Goal: Information Seeking & Learning: Learn about a topic

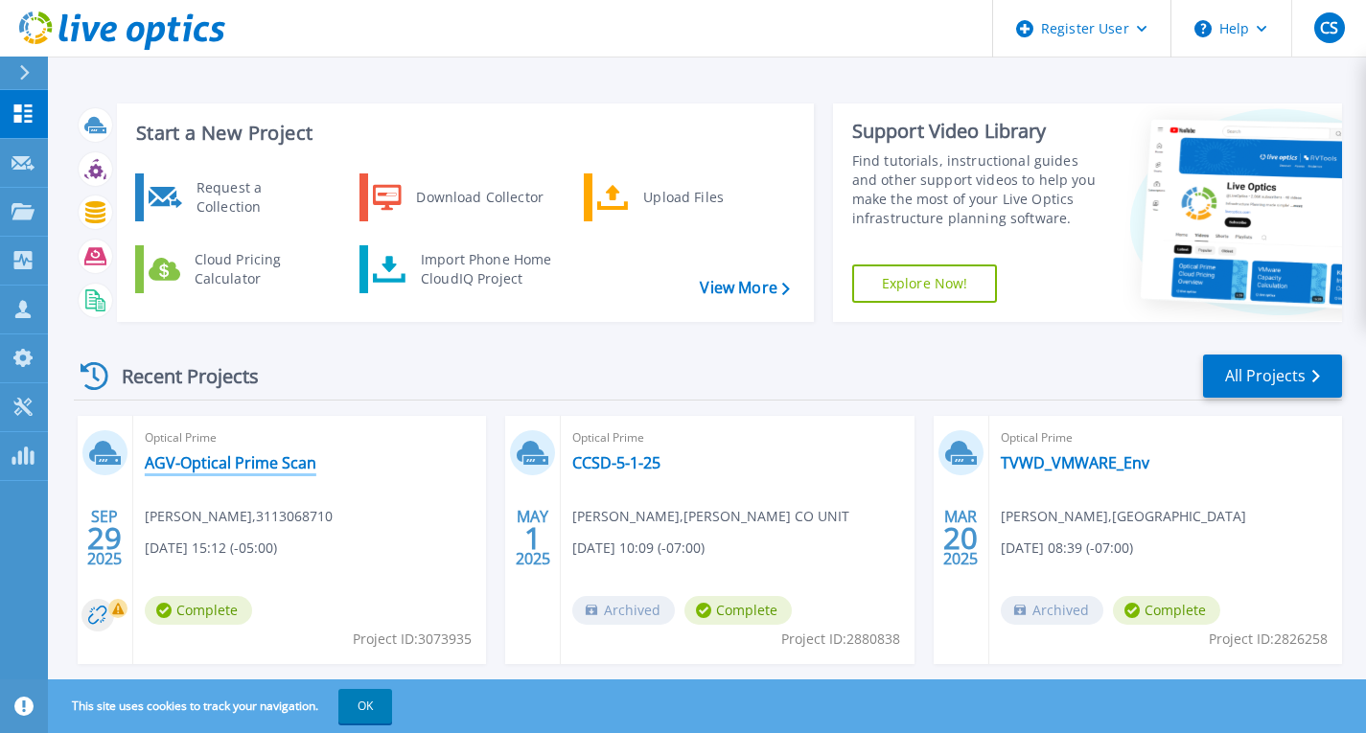
click at [227, 464] on link "AGV-Optical Prime Scan" at bounding box center [231, 462] width 172 height 19
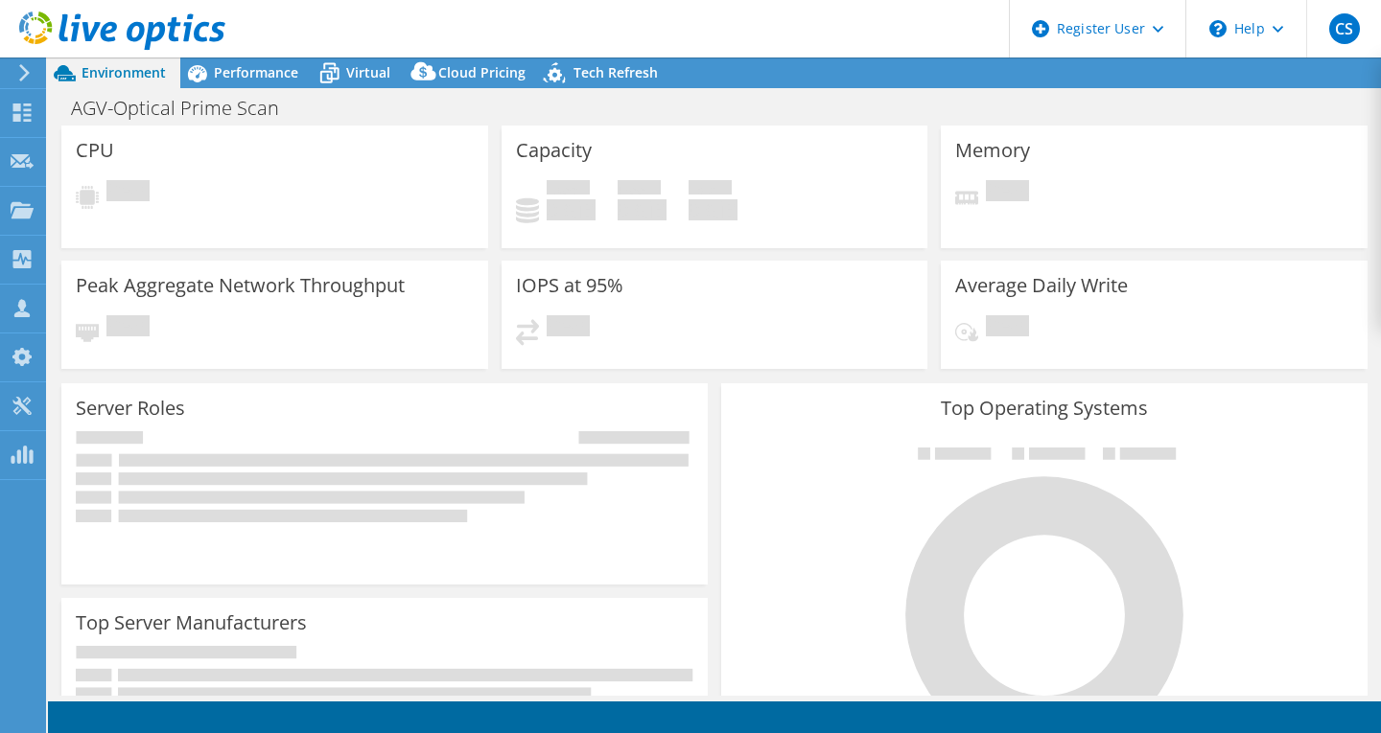
select select "USD"
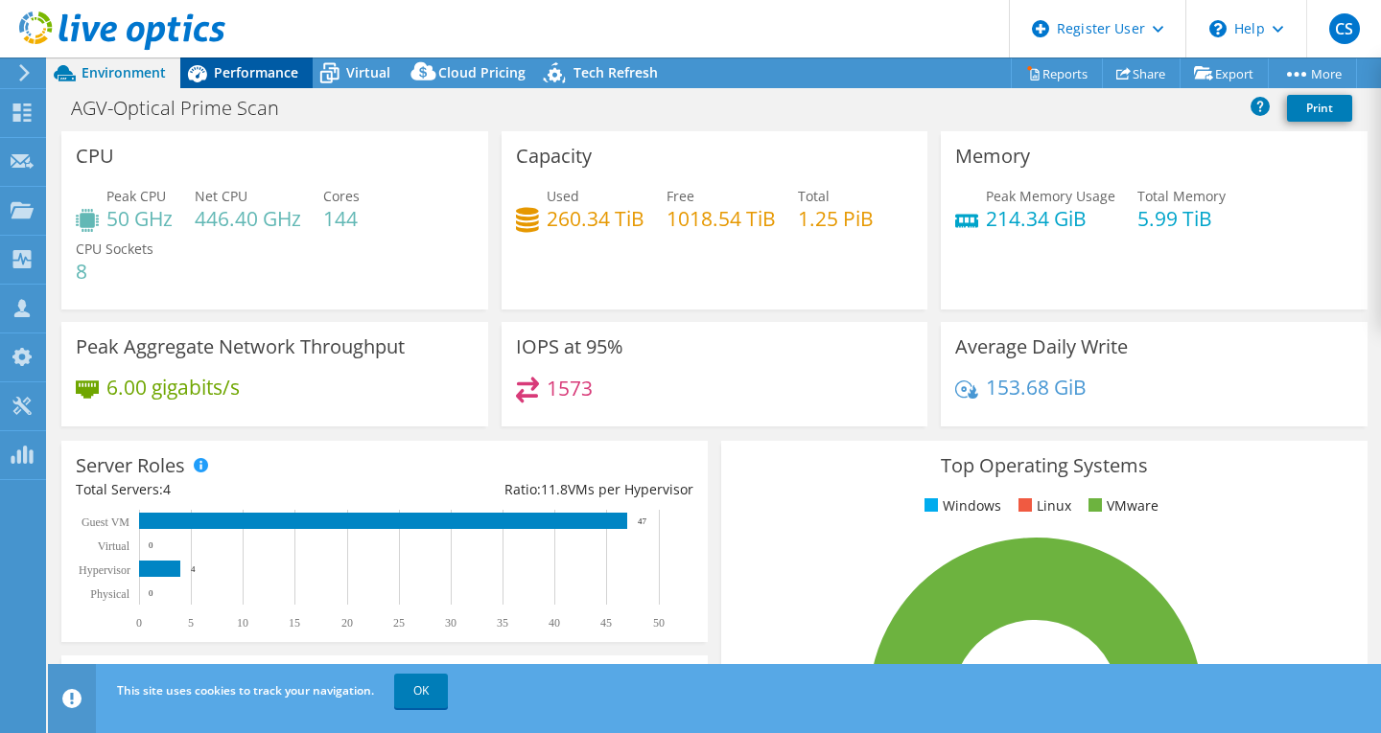
click at [282, 78] on span "Performance" at bounding box center [256, 72] width 84 height 18
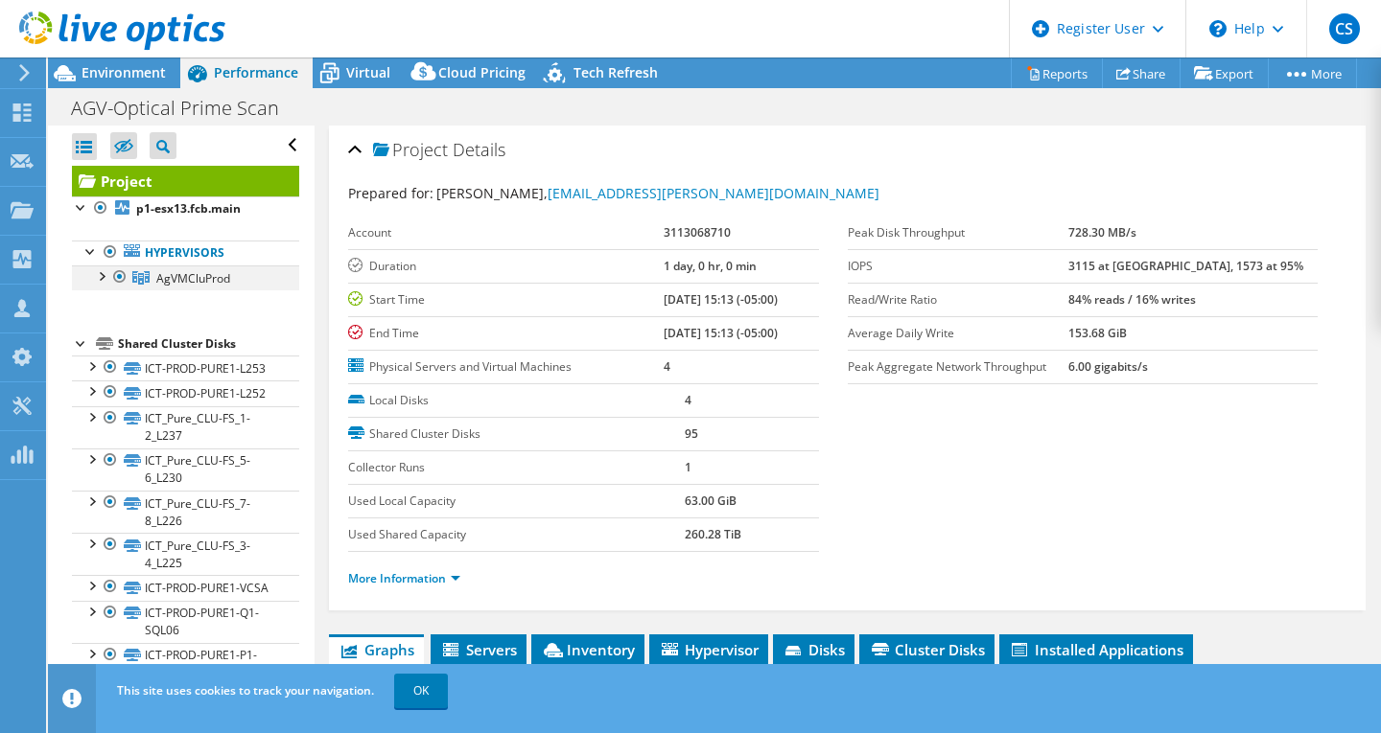
click at [99, 277] on div at bounding box center [100, 275] width 19 height 19
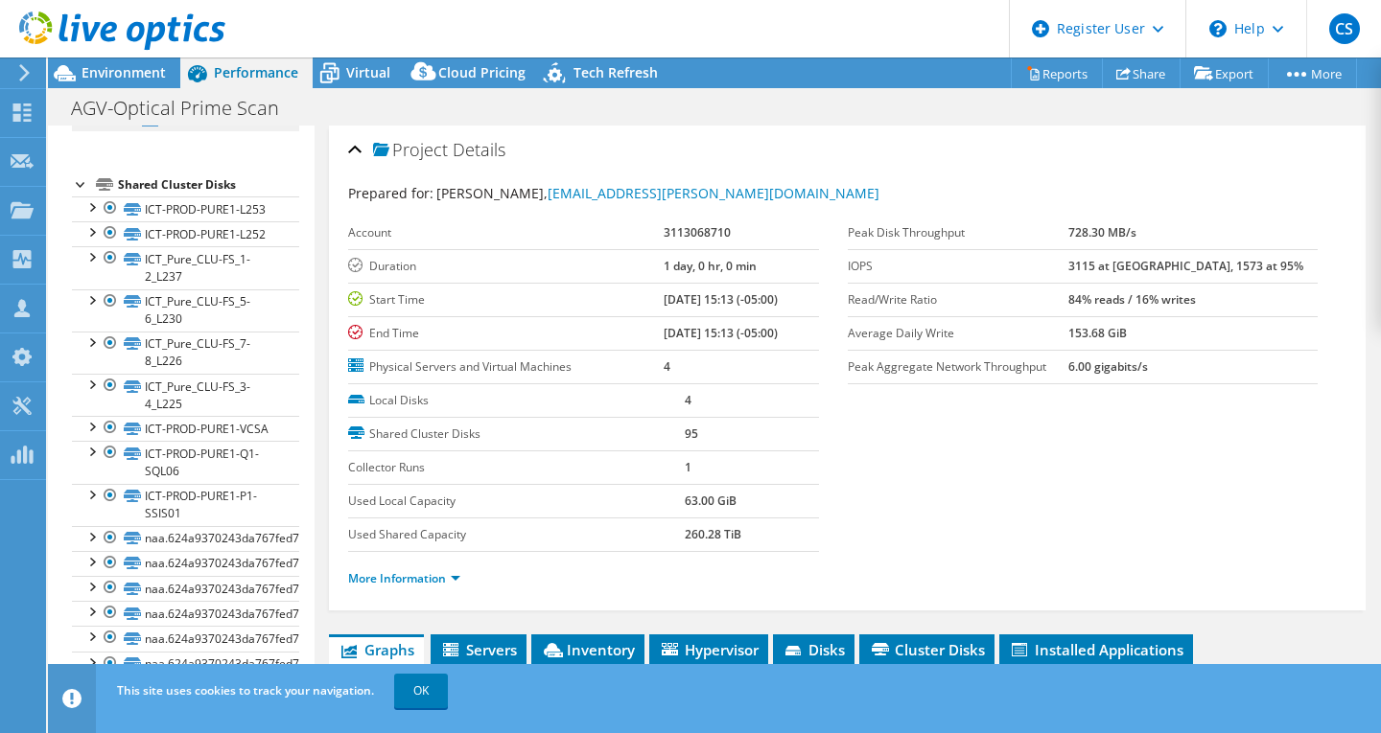
scroll to position [261, 0]
click at [95, 215] on div at bounding box center [90, 205] width 19 height 19
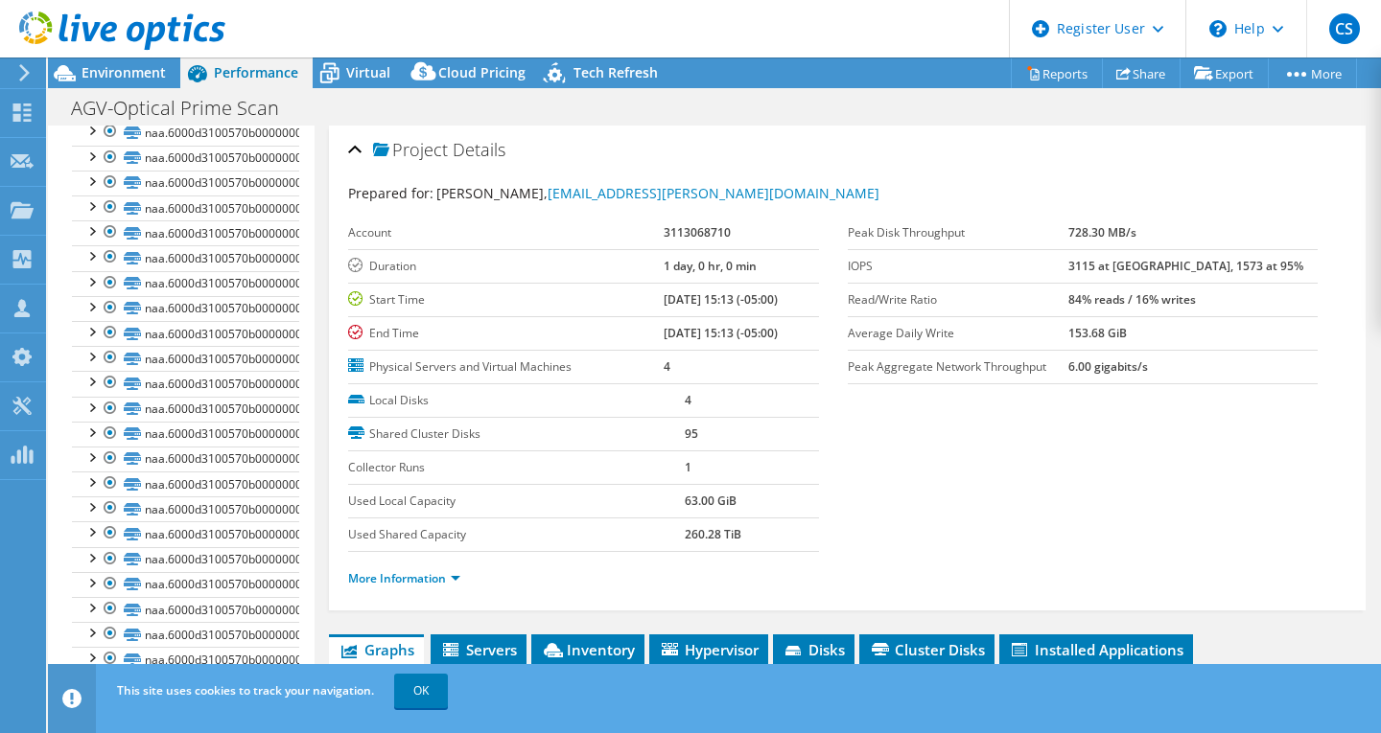
scroll to position [2631, 0]
click at [87, 409] on div at bounding box center [90, 406] width 19 height 19
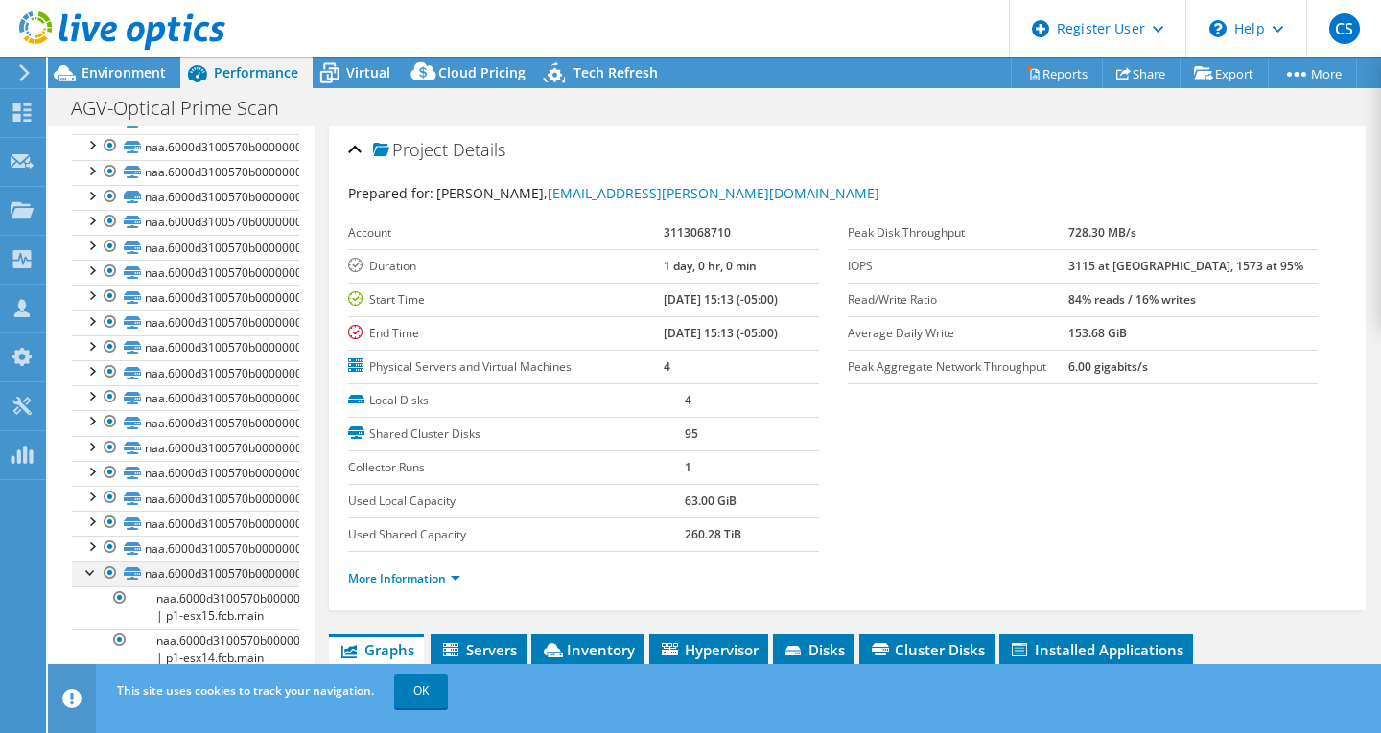
scroll to position [2345, 0]
click at [91, 180] on div at bounding box center [90, 170] width 19 height 19
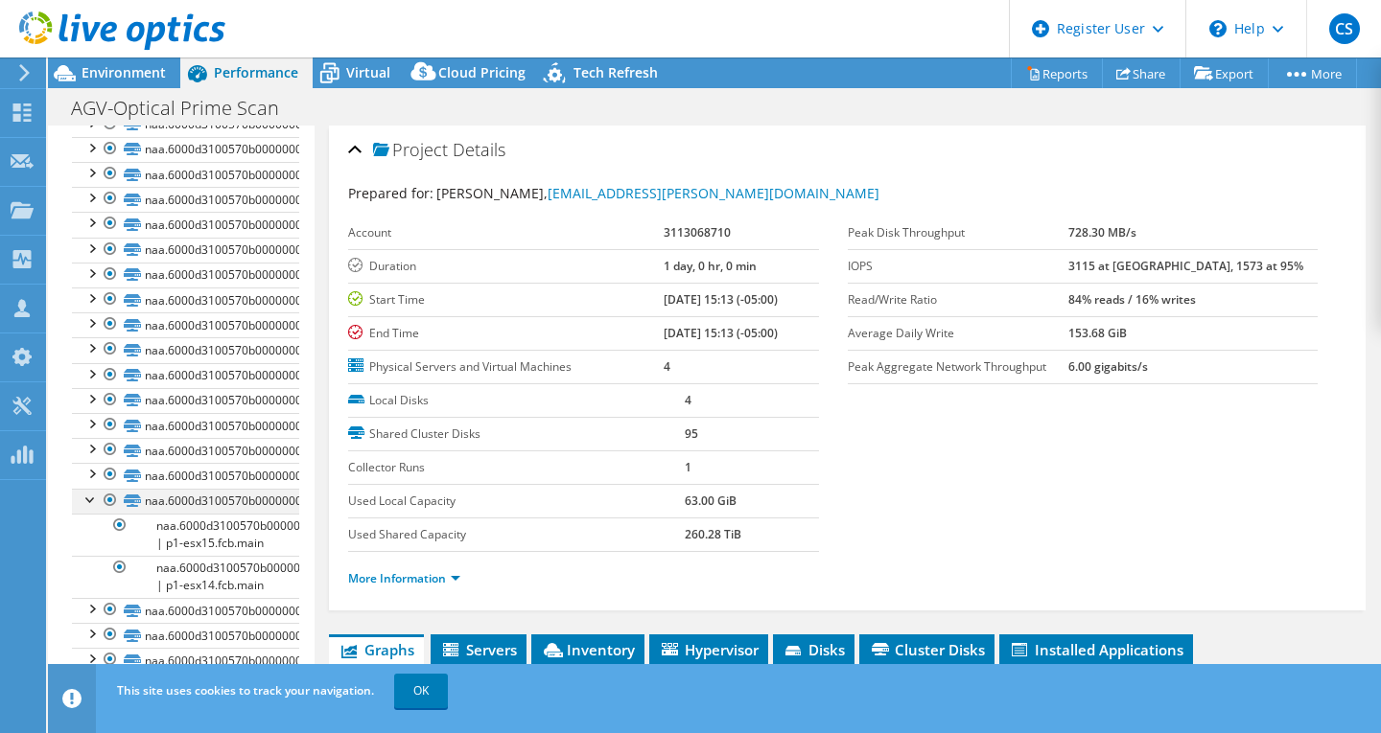
scroll to position [2016, 0]
click at [91, 182] on div at bounding box center [90, 172] width 19 height 19
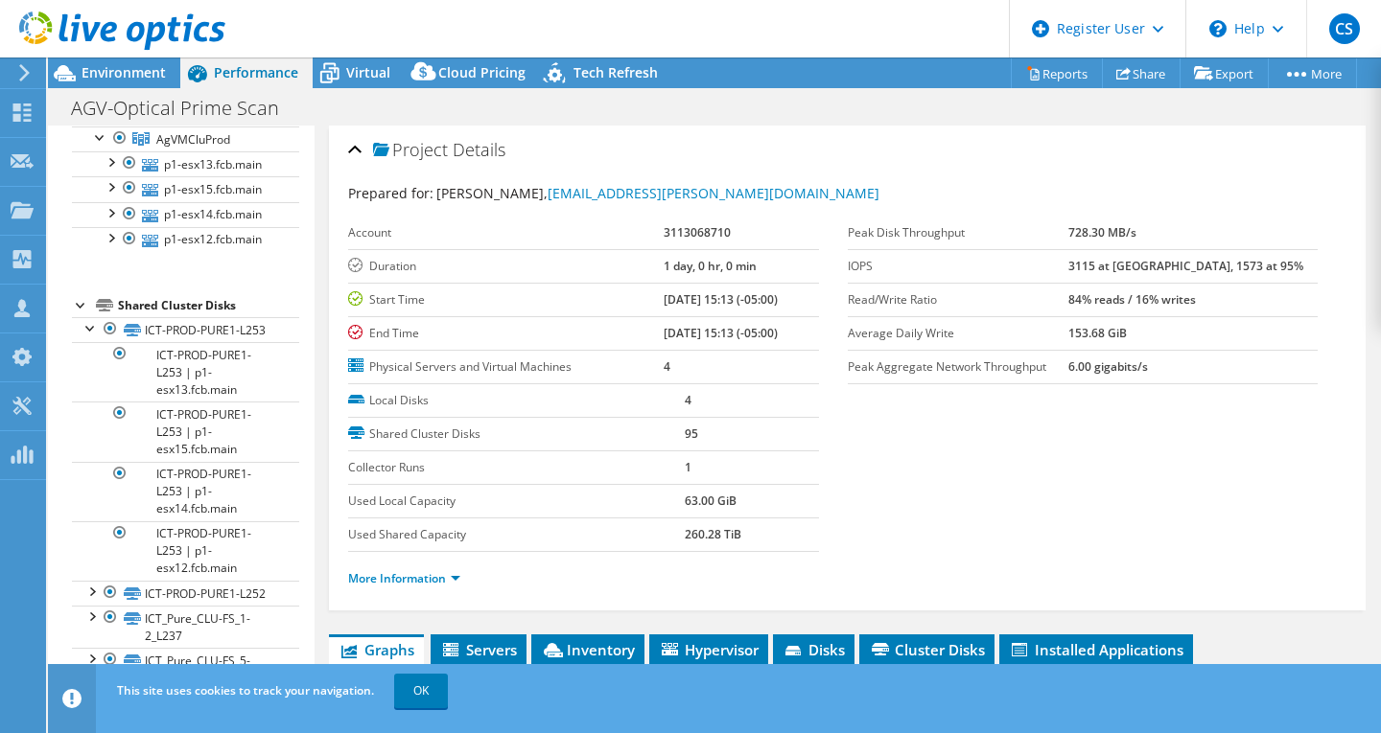
scroll to position [0, 0]
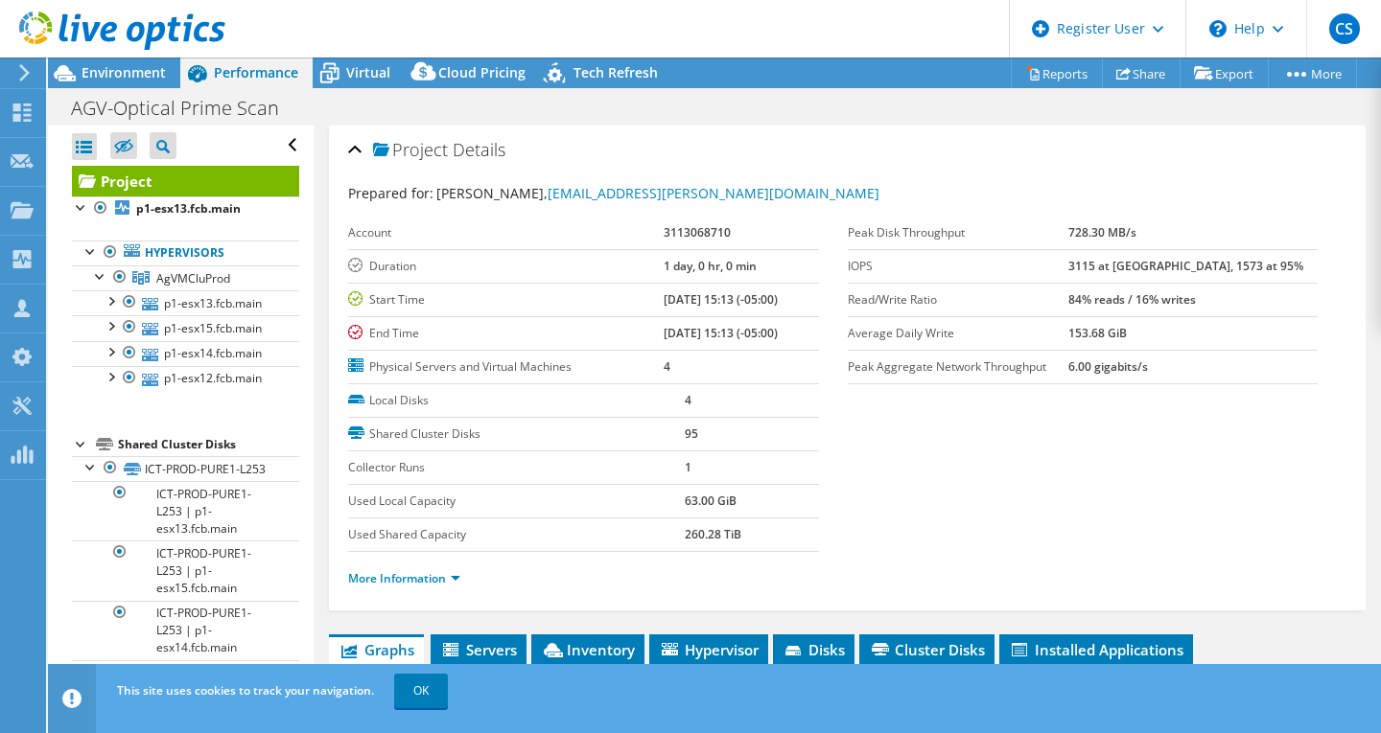
click at [134, 174] on link "Project" at bounding box center [185, 181] width 227 height 31
click at [81, 213] on div at bounding box center [81, 206] width 19 height 19
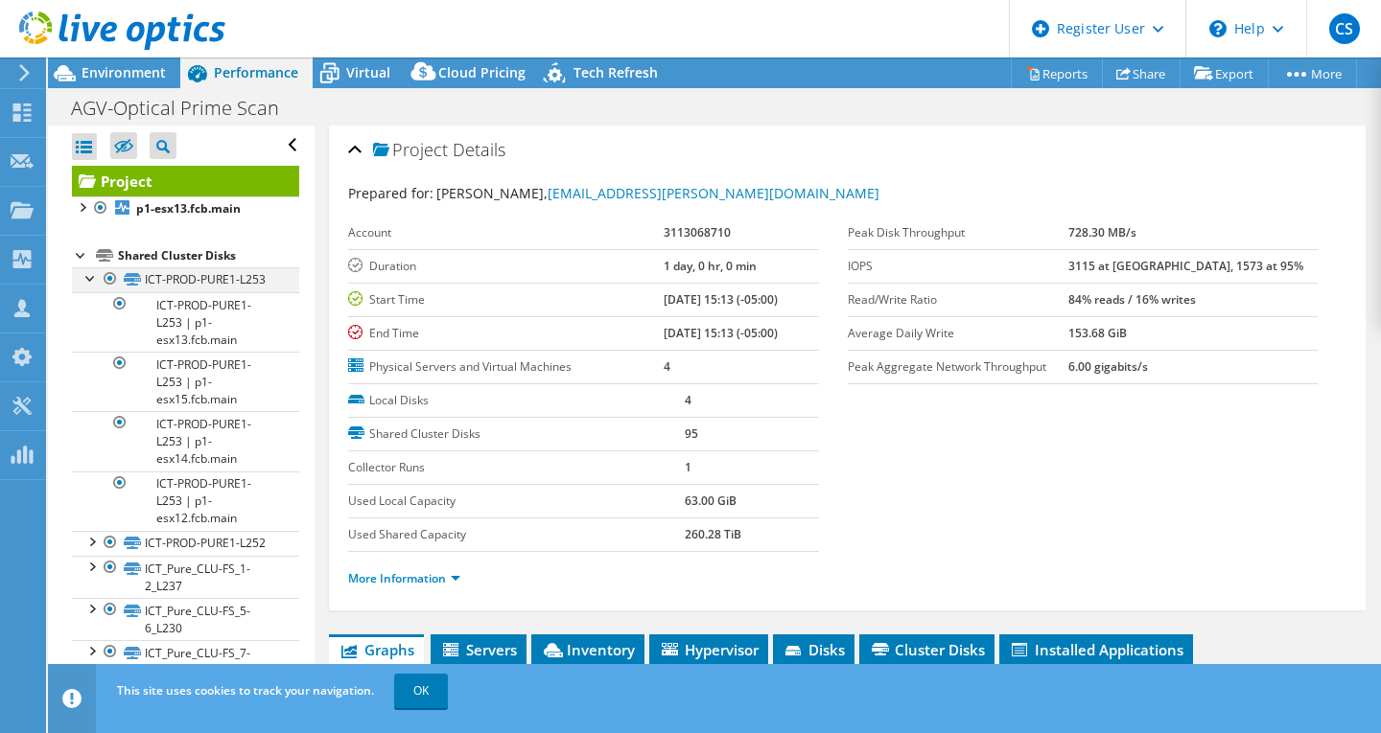
click at [87, 281] on div at bounding box center [90, 276] width 19 height 19
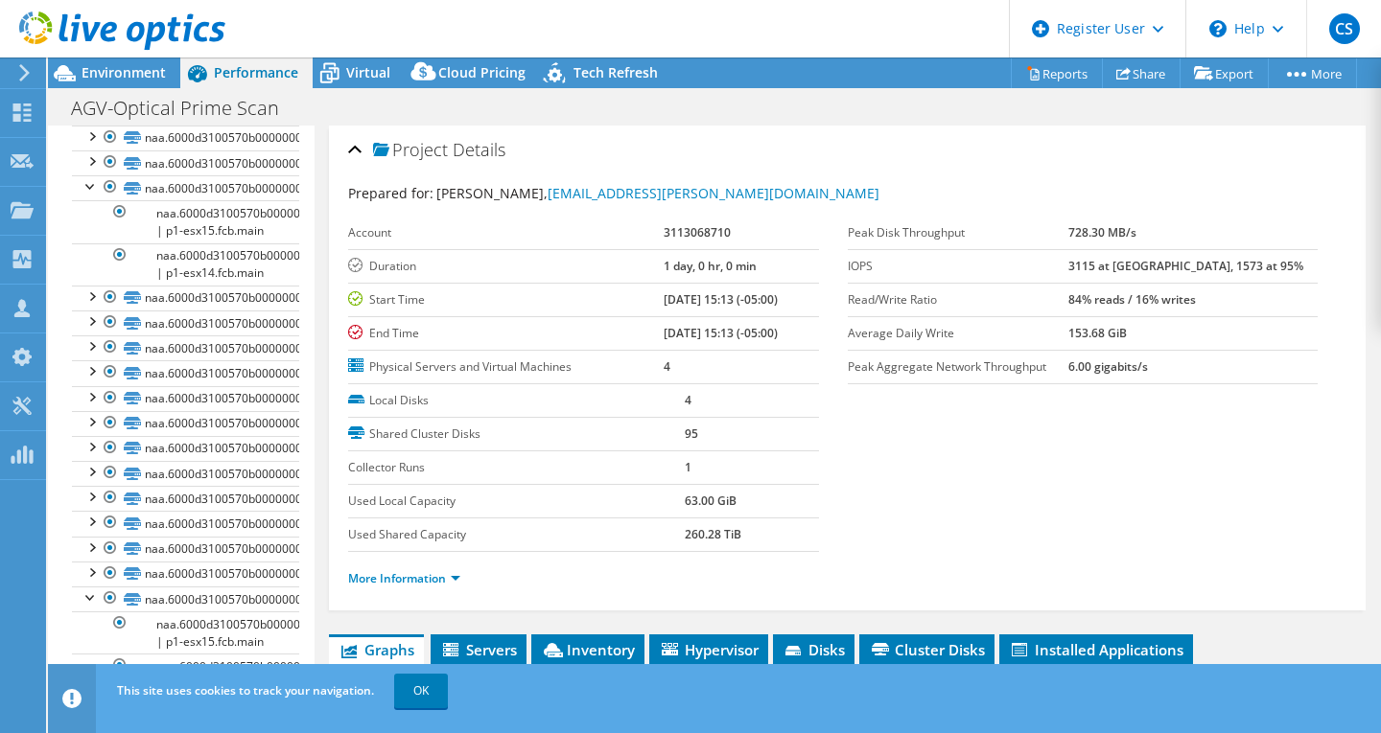
scroll to position [1575, 0]
click at [91, 196] on div at bounding box center [90, 185] width 19 height 19
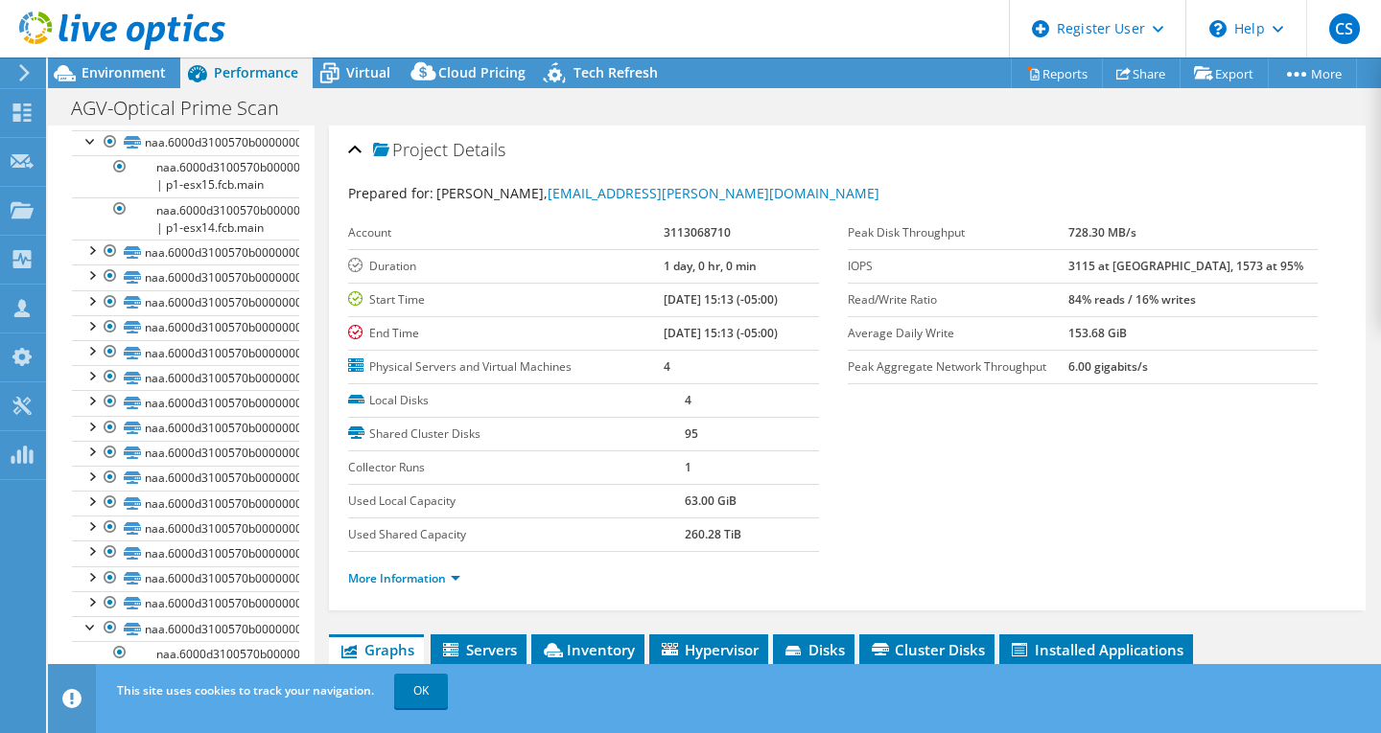
scroll to position [1947, 0]
click at [92, 151] on div at bounding box center [90, 140] width 19 height 19
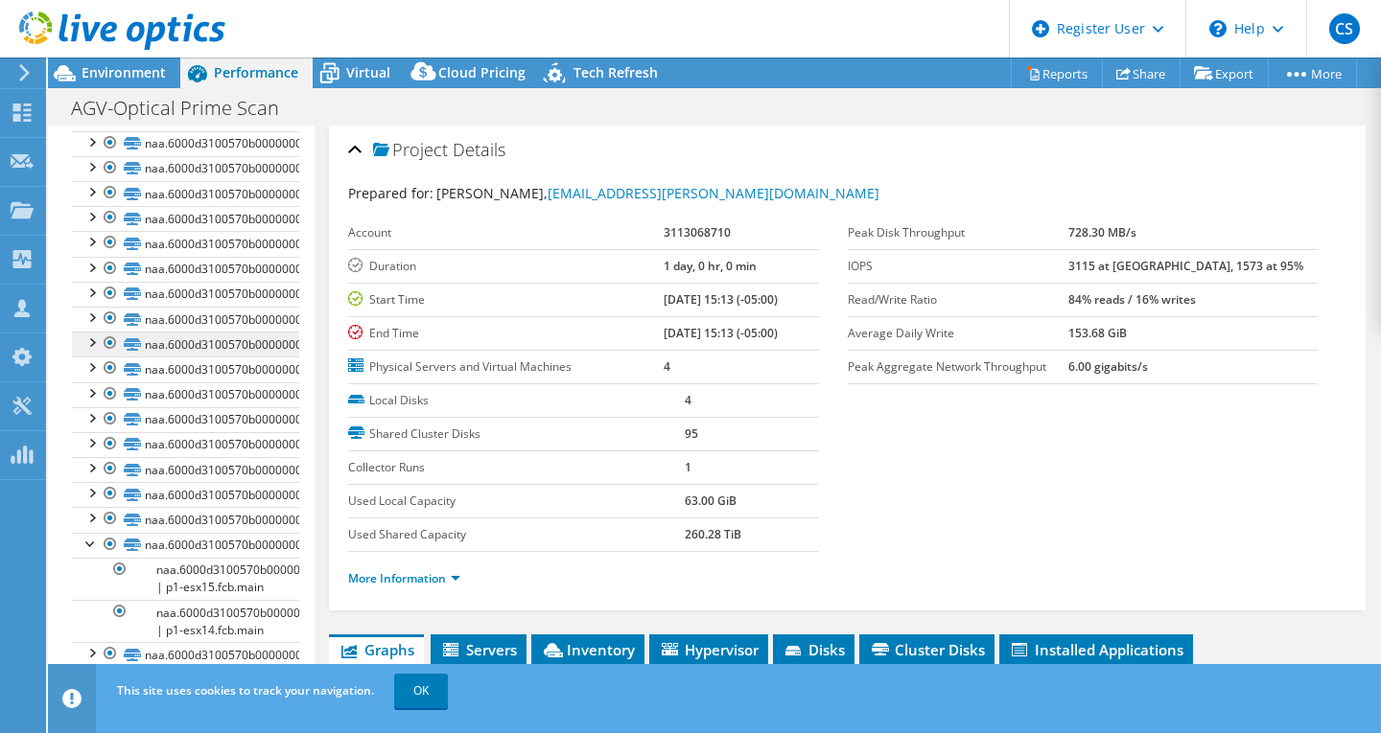
scroll to position [2254, 0]
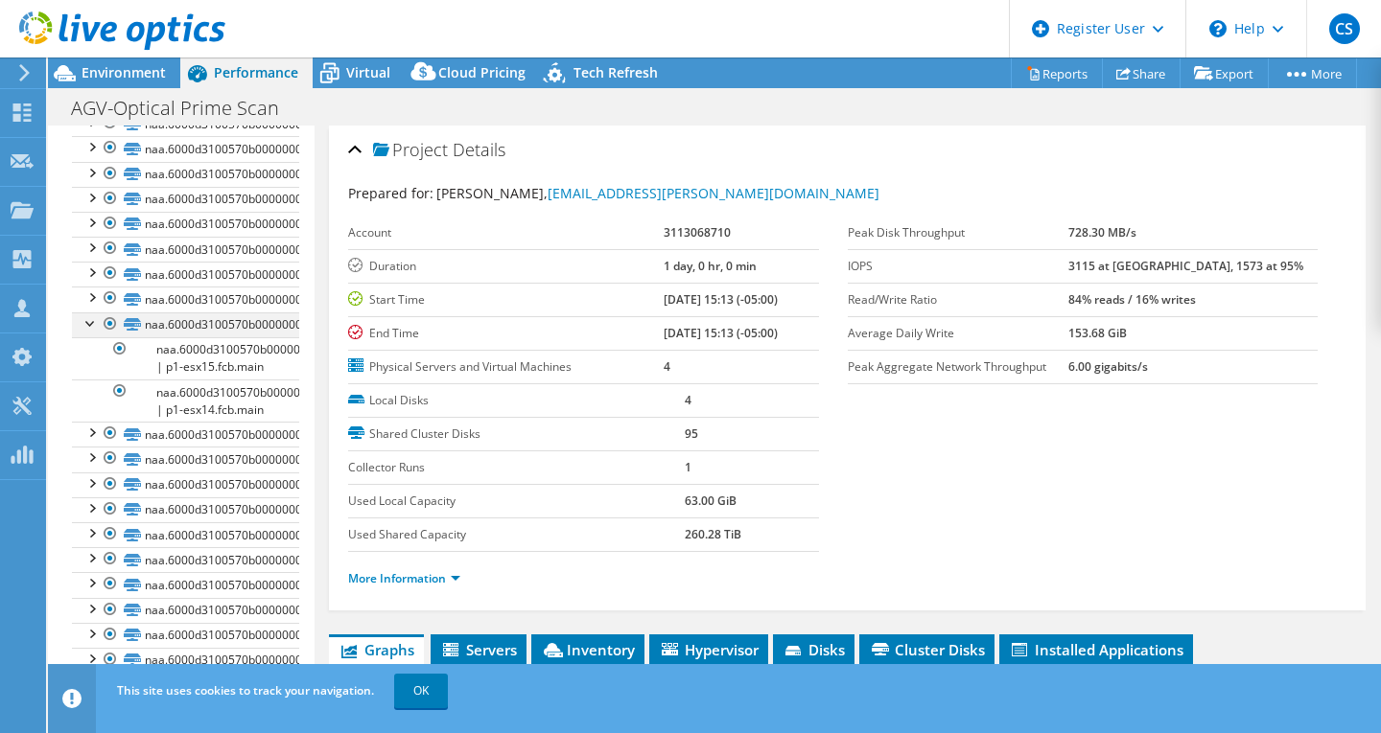
click at [85, 313] on div at bounding box center [90, 322] width 19 height 19
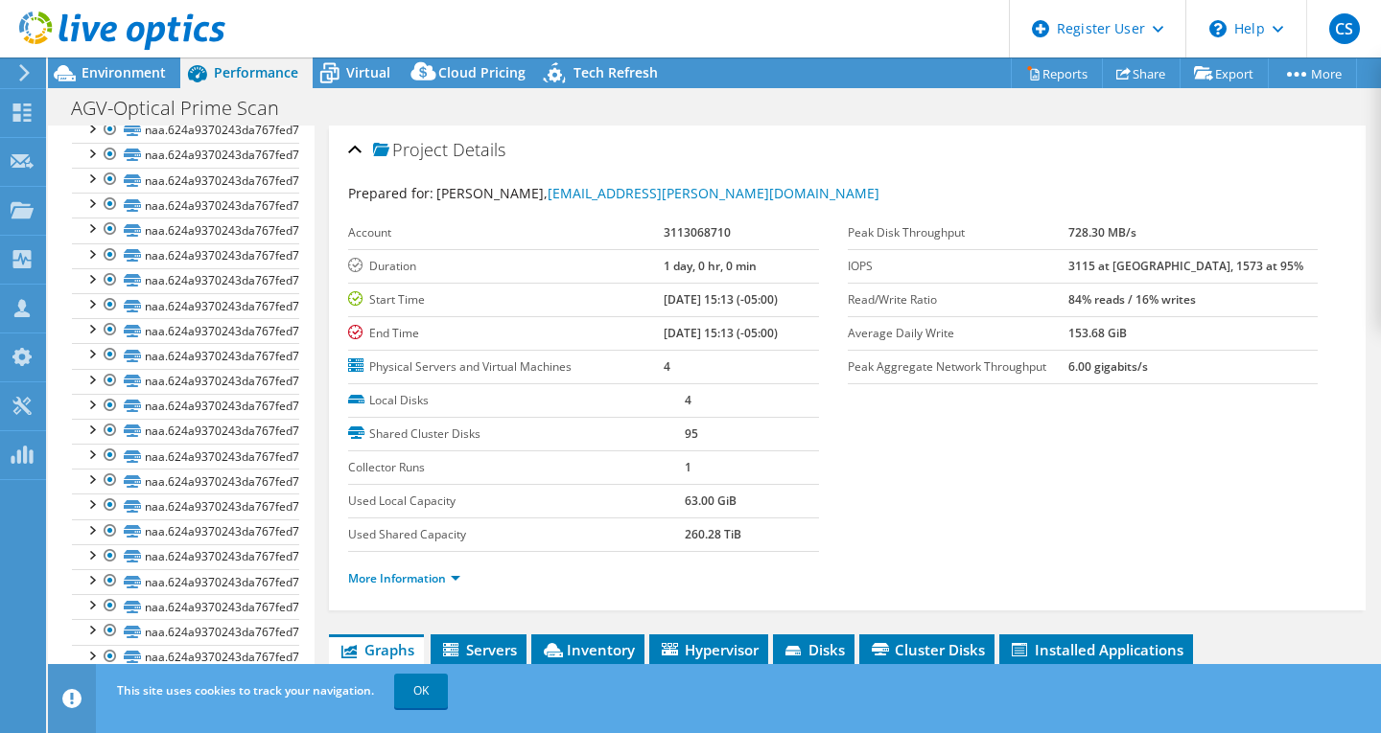
scroll to position [755, 0]
click at [89, 238] on div at bounding box center [90, 228] width 19 height 19
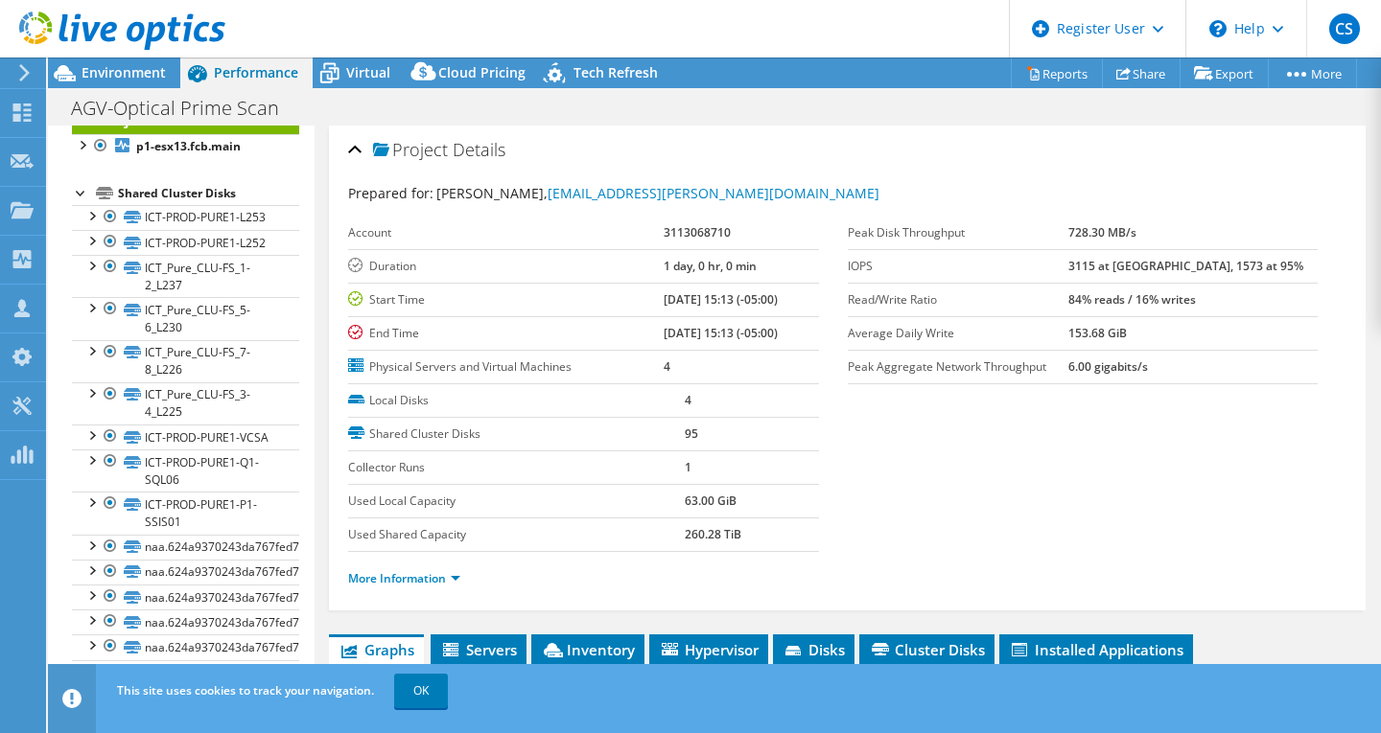
scroll to position [0, 0]
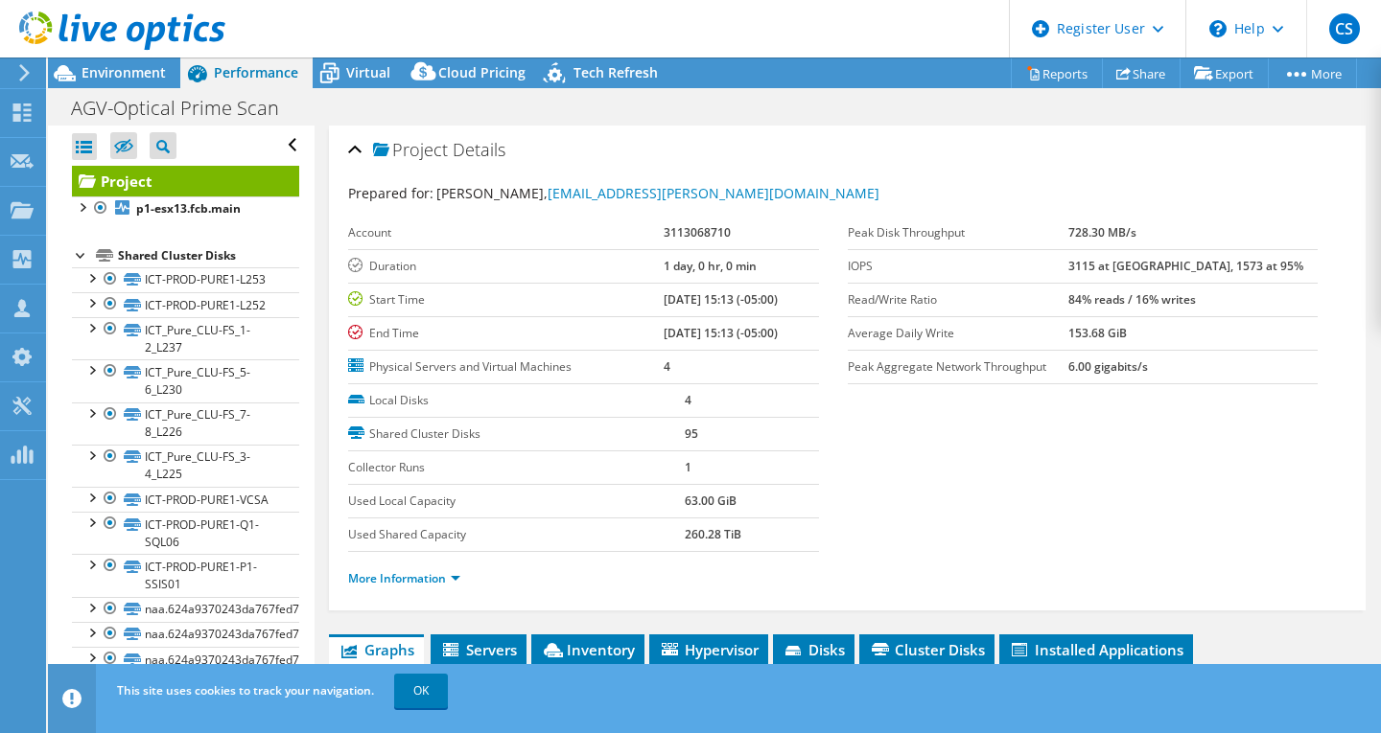
click at [81, 255] on div at bounding box center [81, 253] width 19 height 19
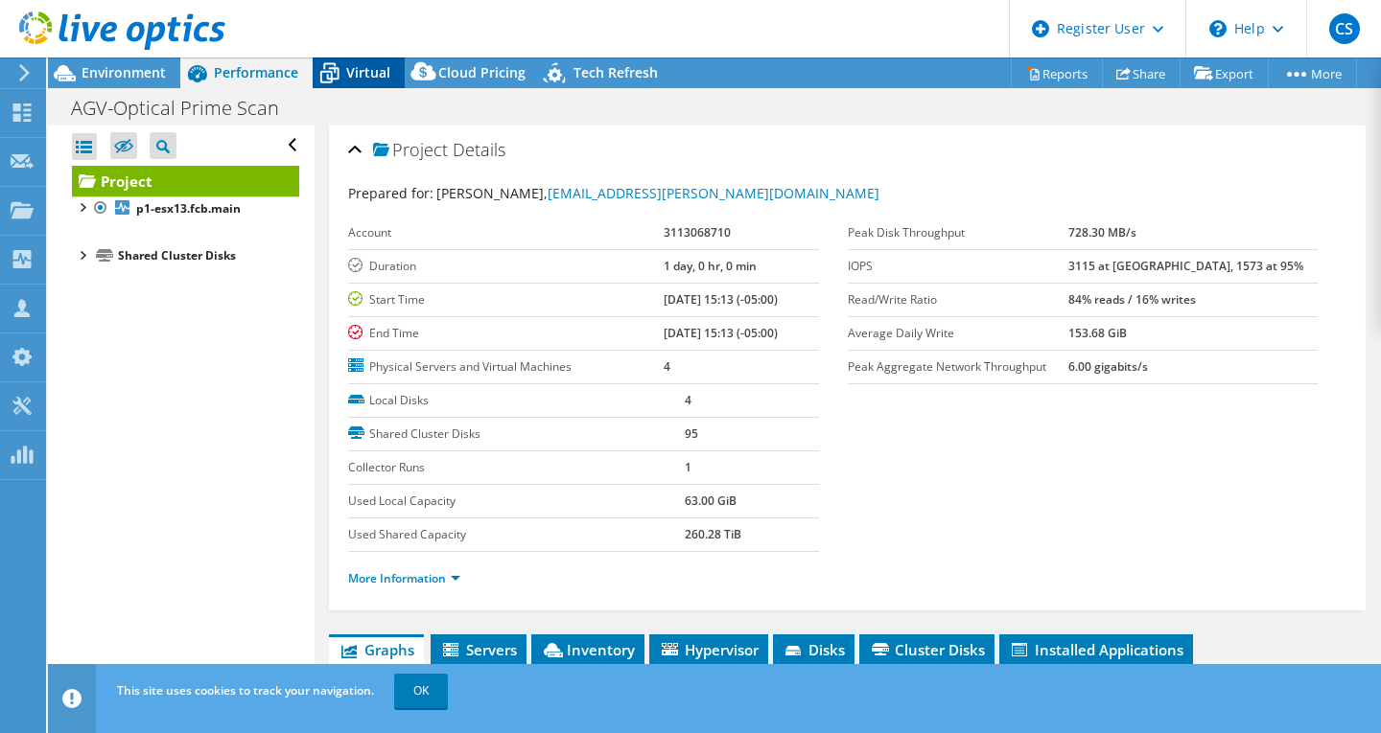
click at [376, 85] on div "Virtual" at bounding box center [359, 73] width 92 height 31
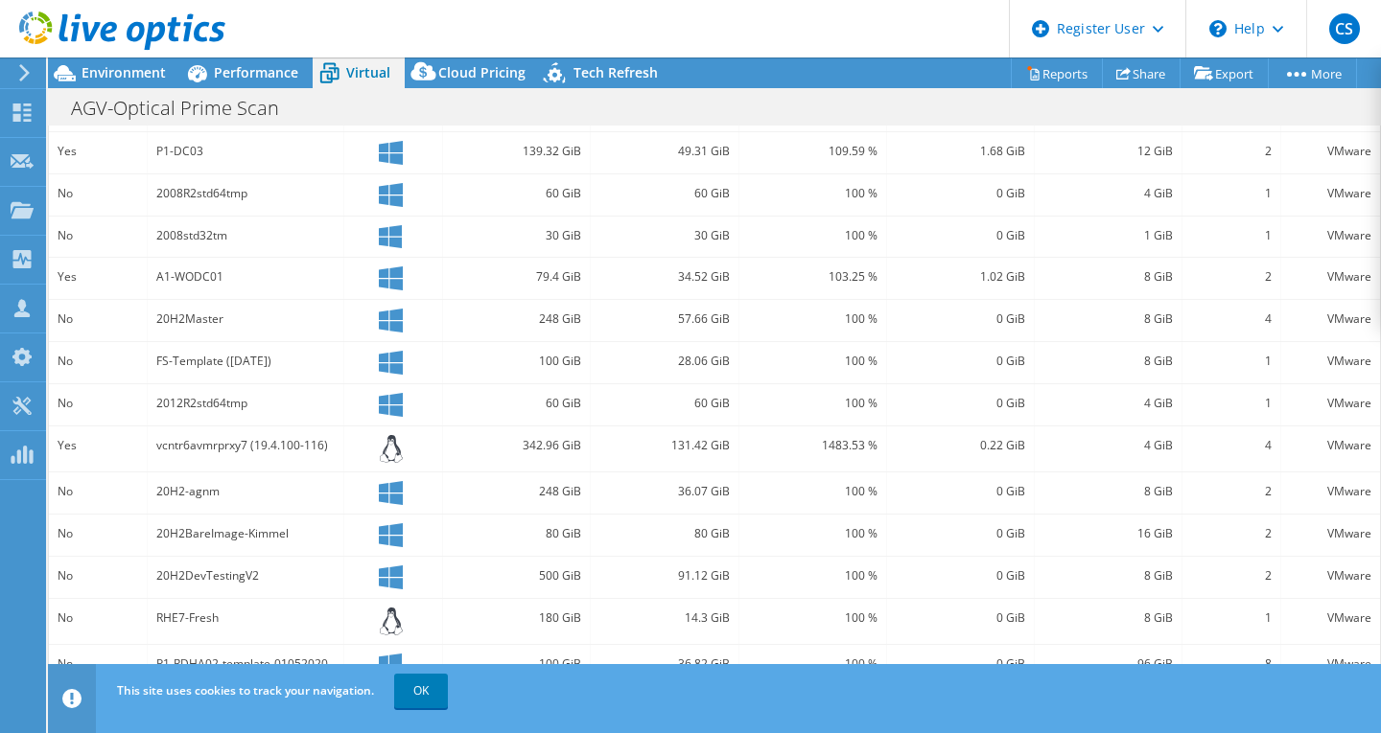
scroll to position [557, 0]
click at [426, 697] on link "OK" at bounding box center [421, 691] width 54 height 35
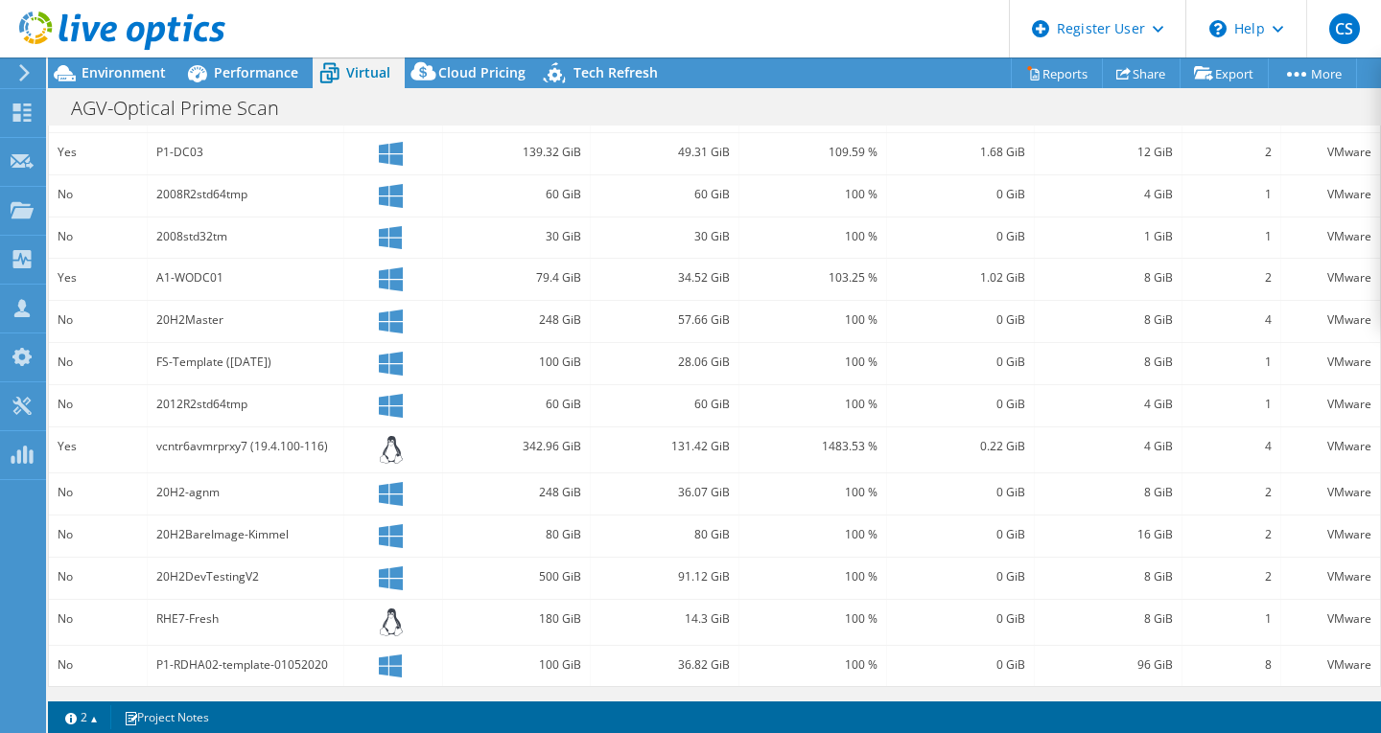
scroll to position [0, 0]
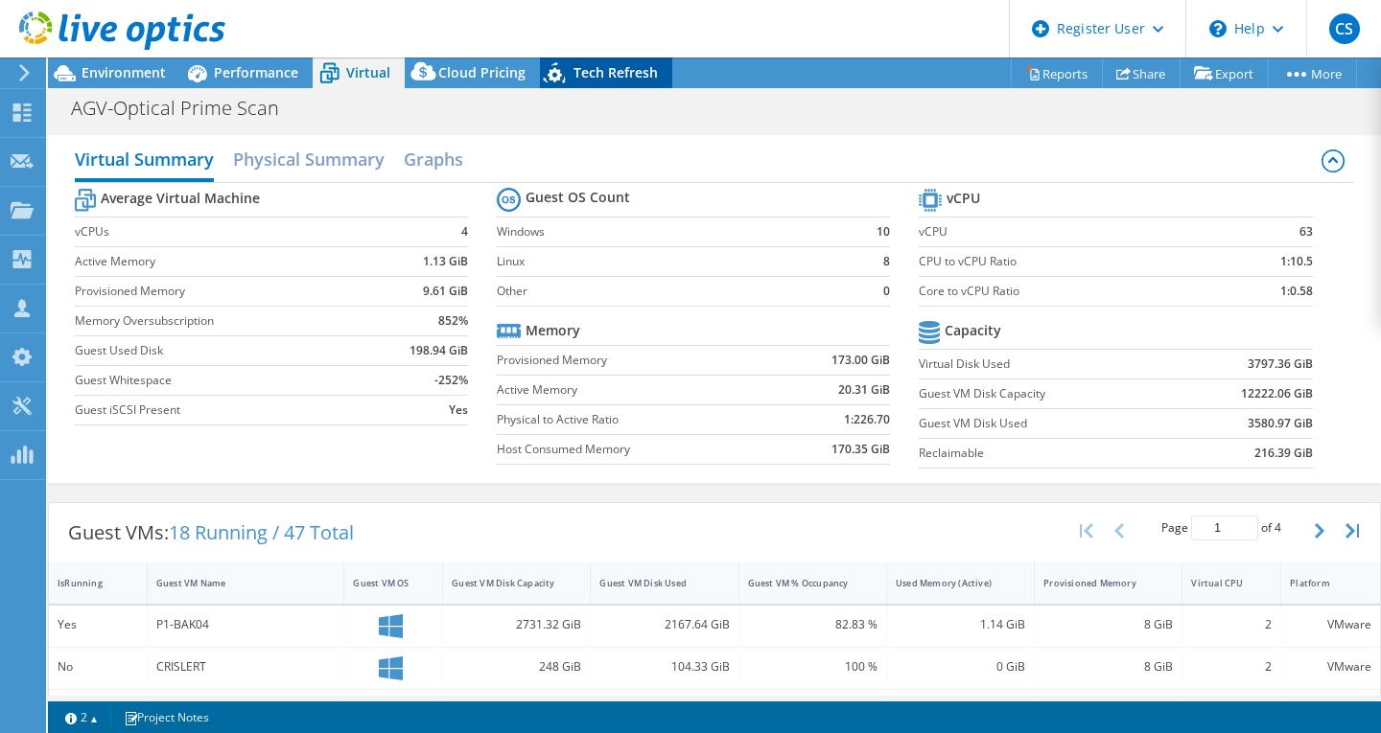
click at [608, 73] on span "Tech Refresh" at bounding box center [615, 72] width 84 height 18
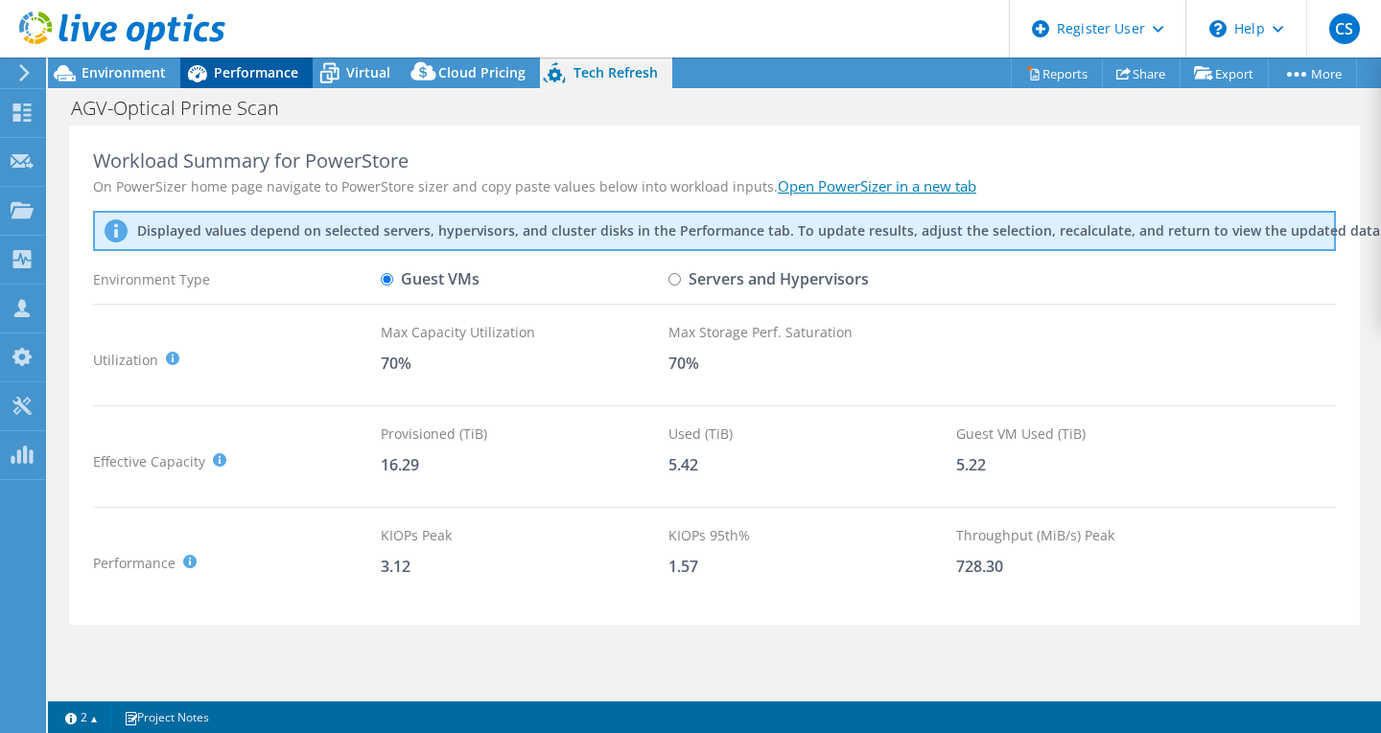
click at [226, 82] on div "Performance" at bounding box center [246, 73] width 132 height 31
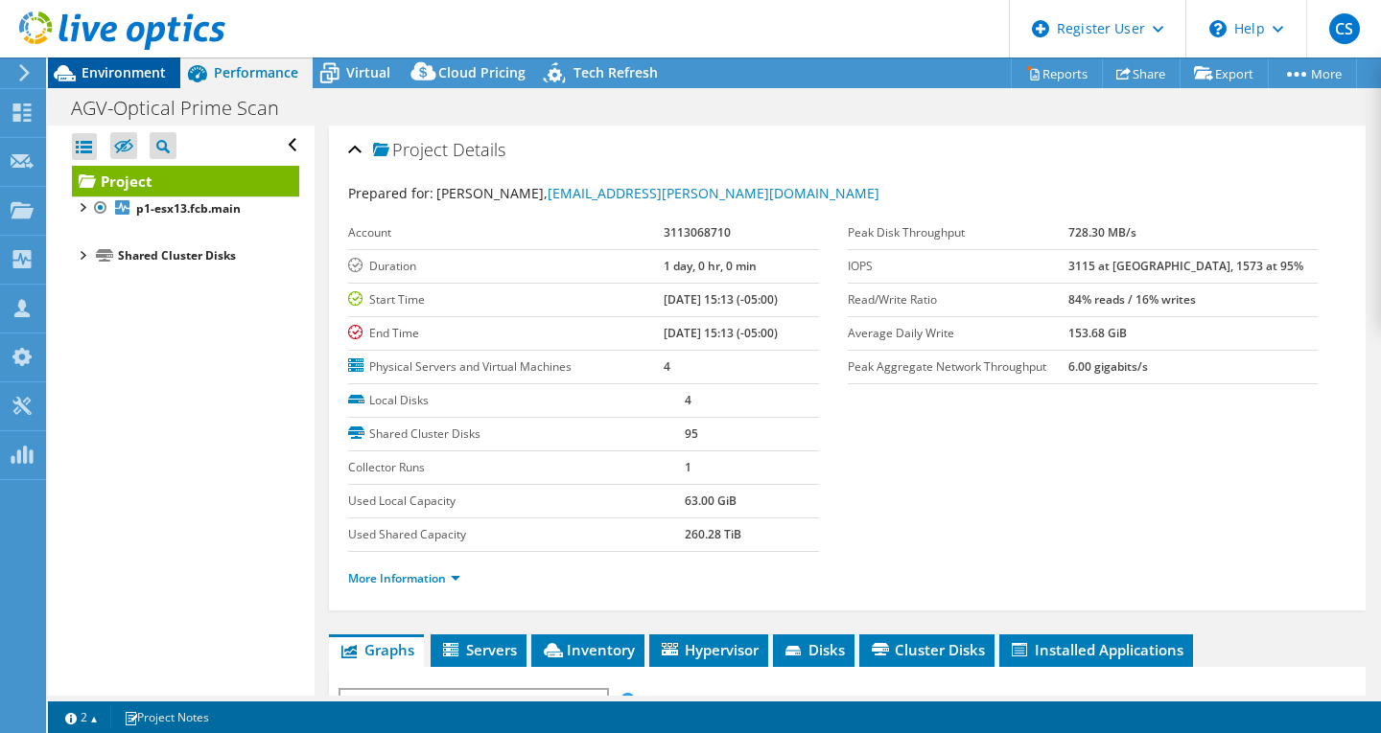
click at [105, 81] on div "Environment" at bounding box center [114, 73] width 132 height 31
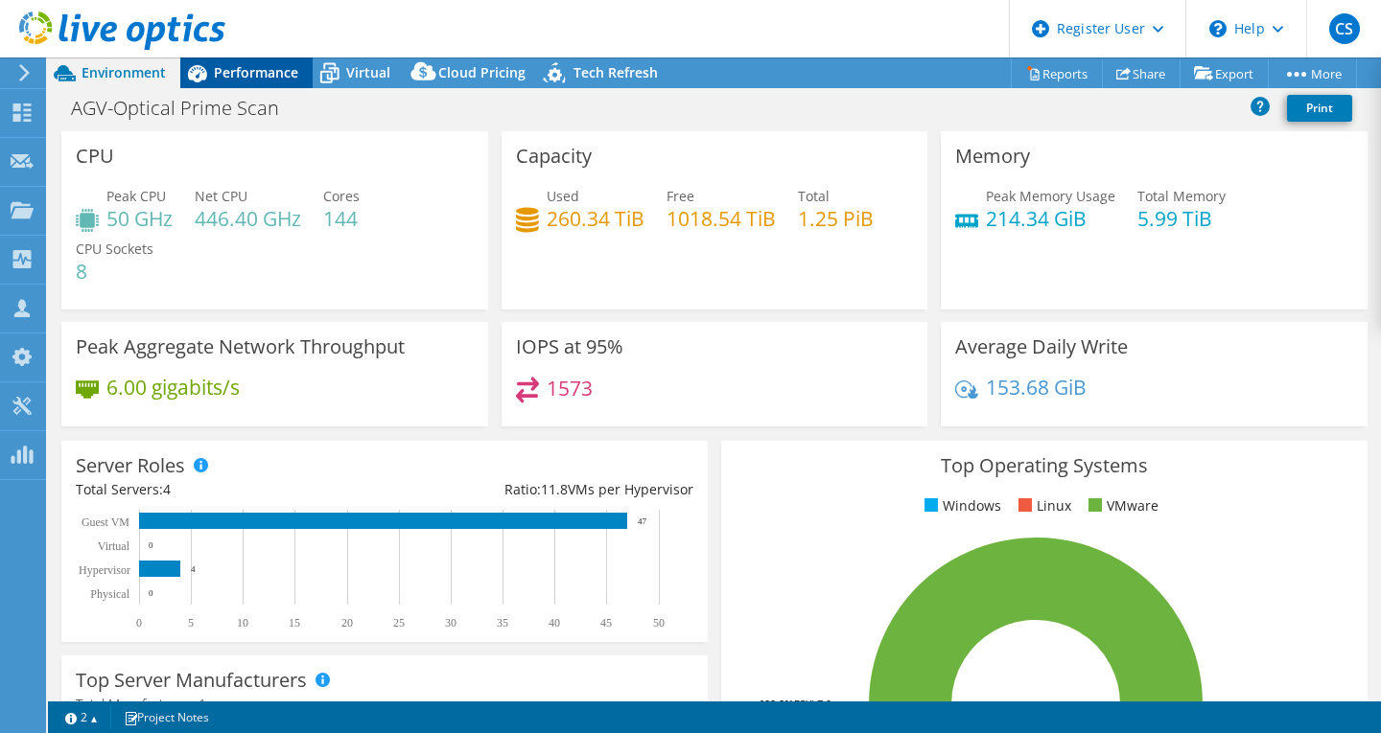
click at [287, 70] on span "Performance" at bounding box center [256, 72] width 84 height 18
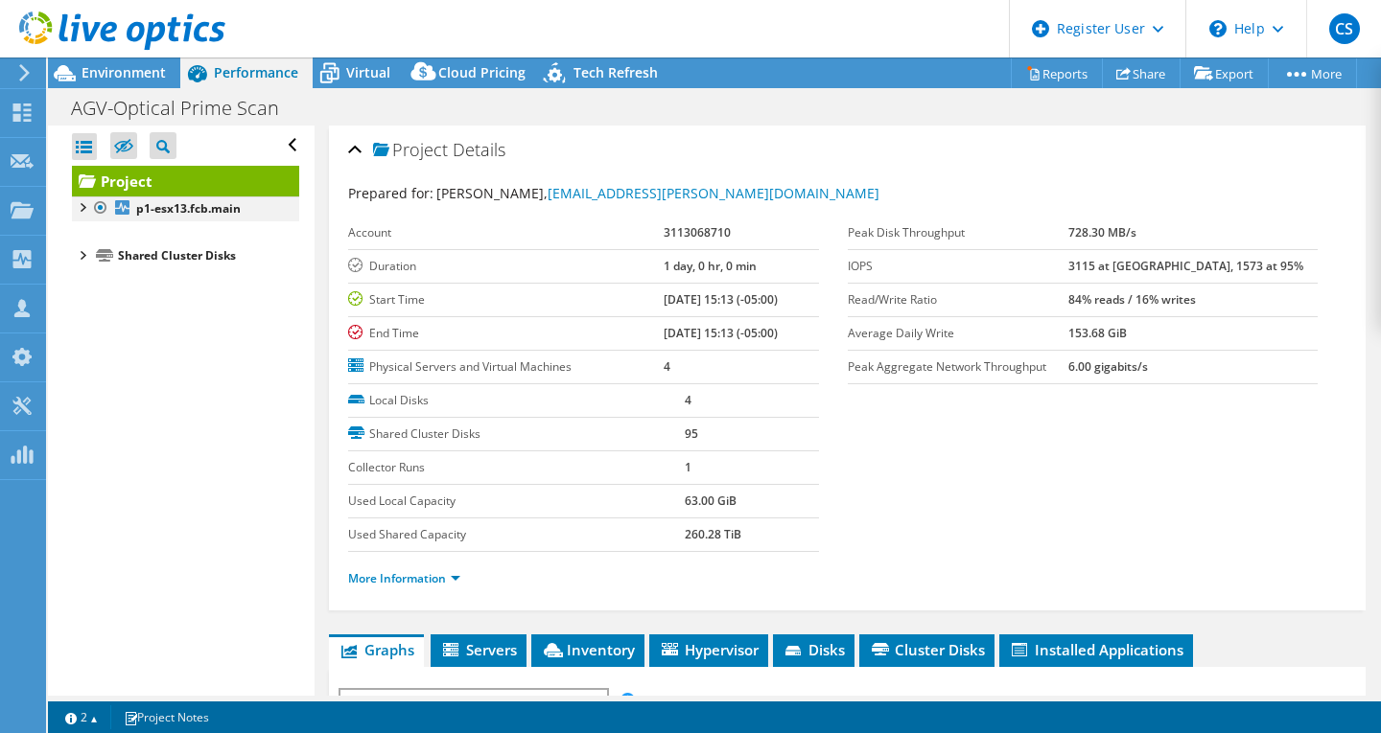
click at [82, 207] on div at bounding box center [81, 206] width 19 height 19
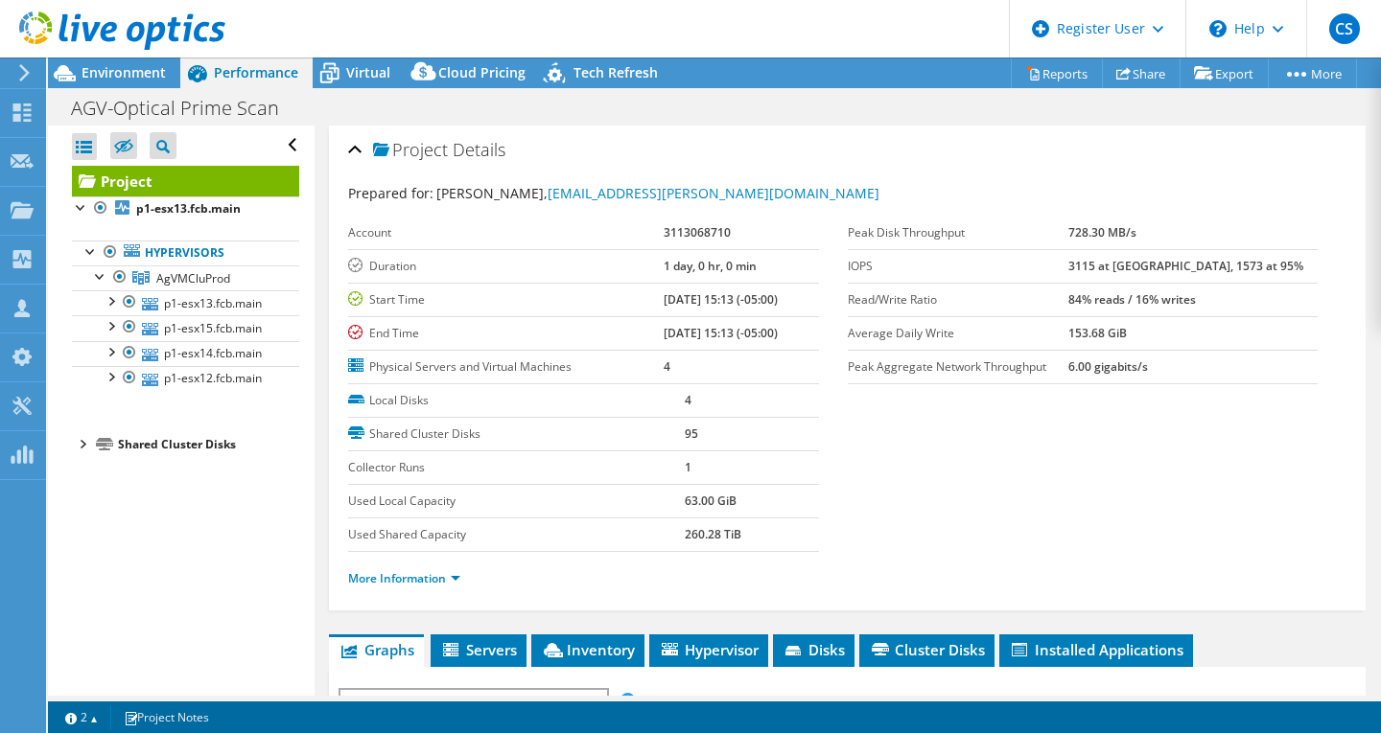
click at [86, 453] on div at bounding box center [81, 442] width 19 height 19
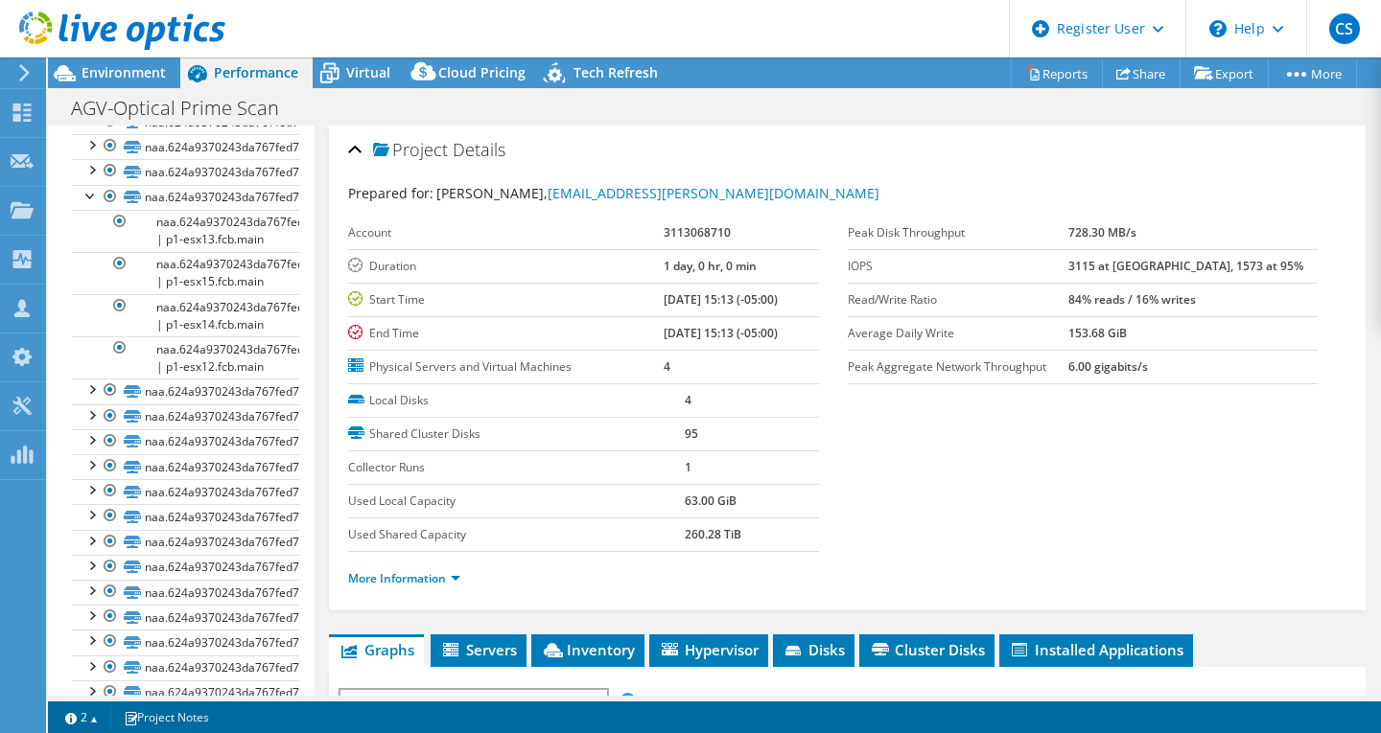
scroll to position [977, 0]
click at [88, 205] on div at bounding box center [90, 195] width 19 height 19
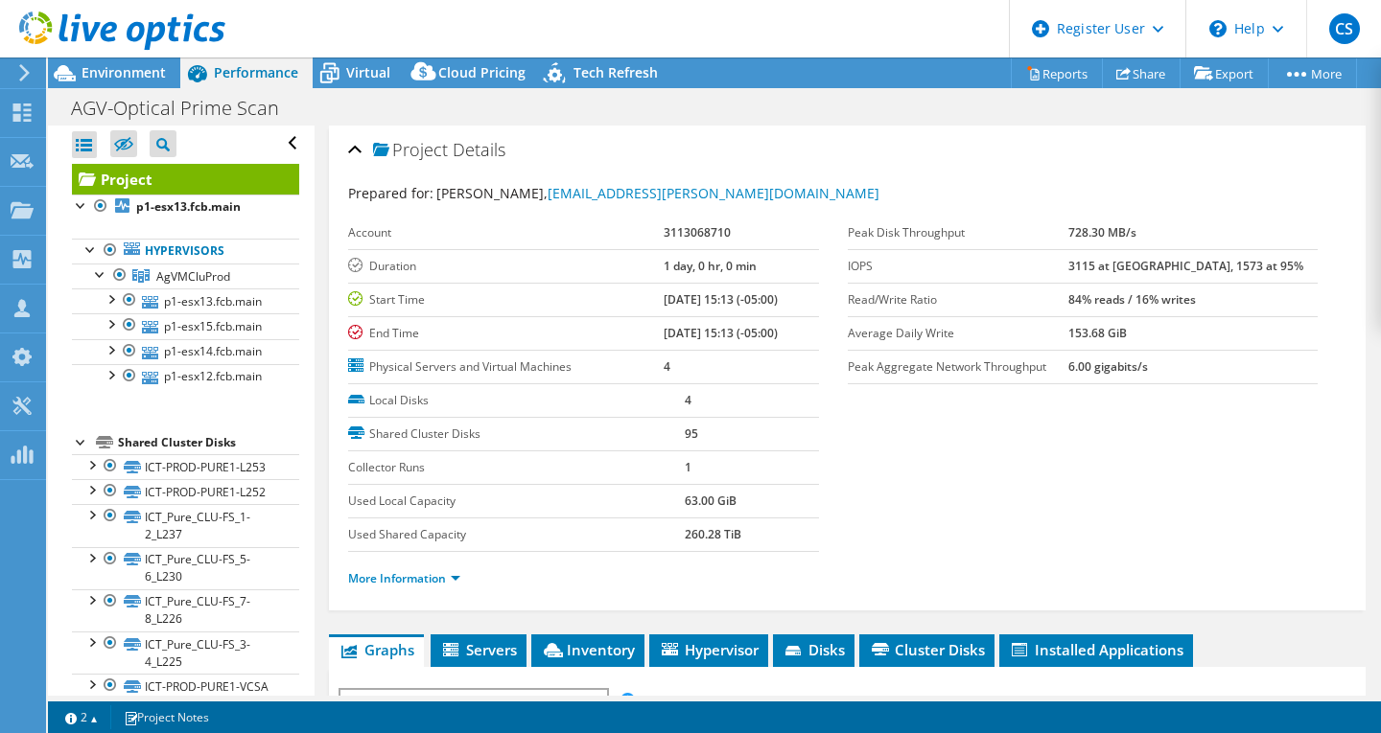
scroll to position [0, 0]
click at [370, 57] on header "CS Dell User [PERSON_NAME] [PERSON_NAME] [PERSON_NAME][EMAIL_ADDRESS][PERSON_NA…" at bounding box center [690, 29] width 1381 height 58
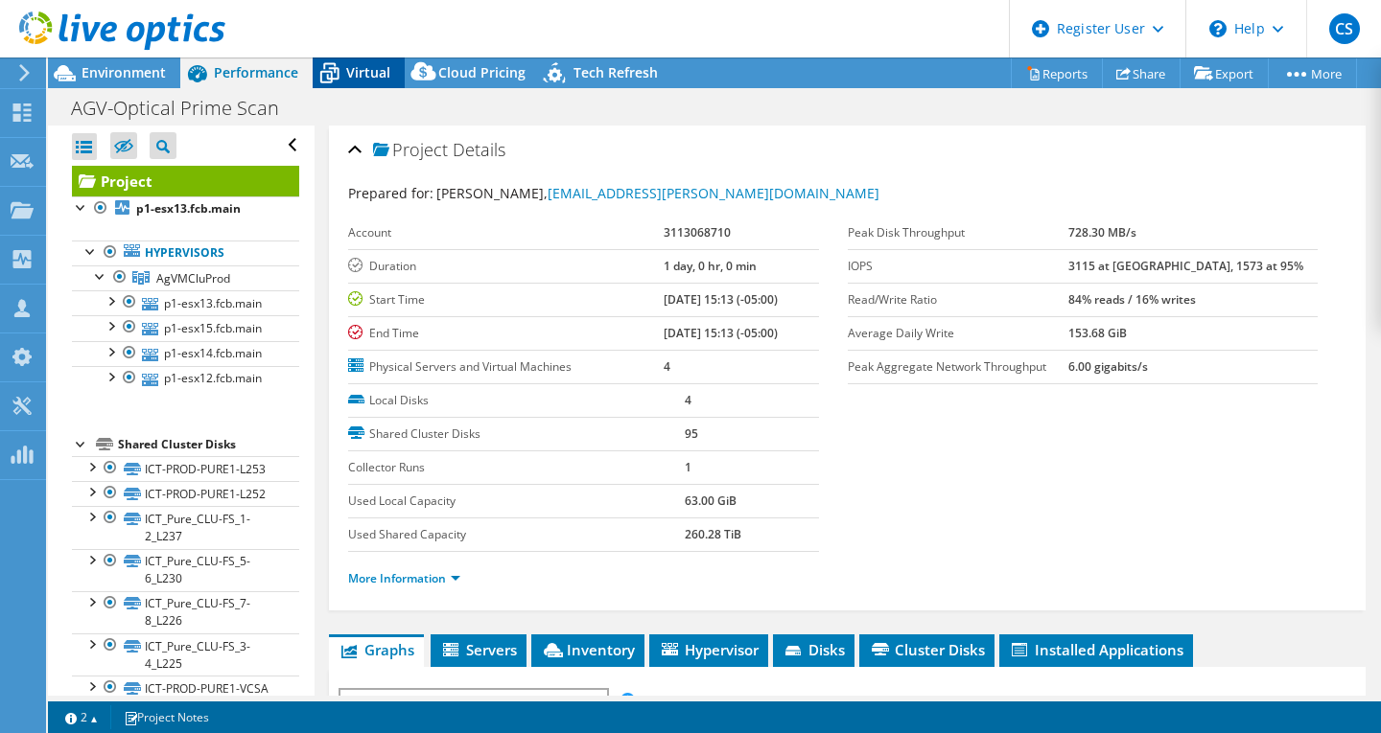
click at [369, 63] on div "Virtual" at bounding box center [359, 73] width 92 height 31
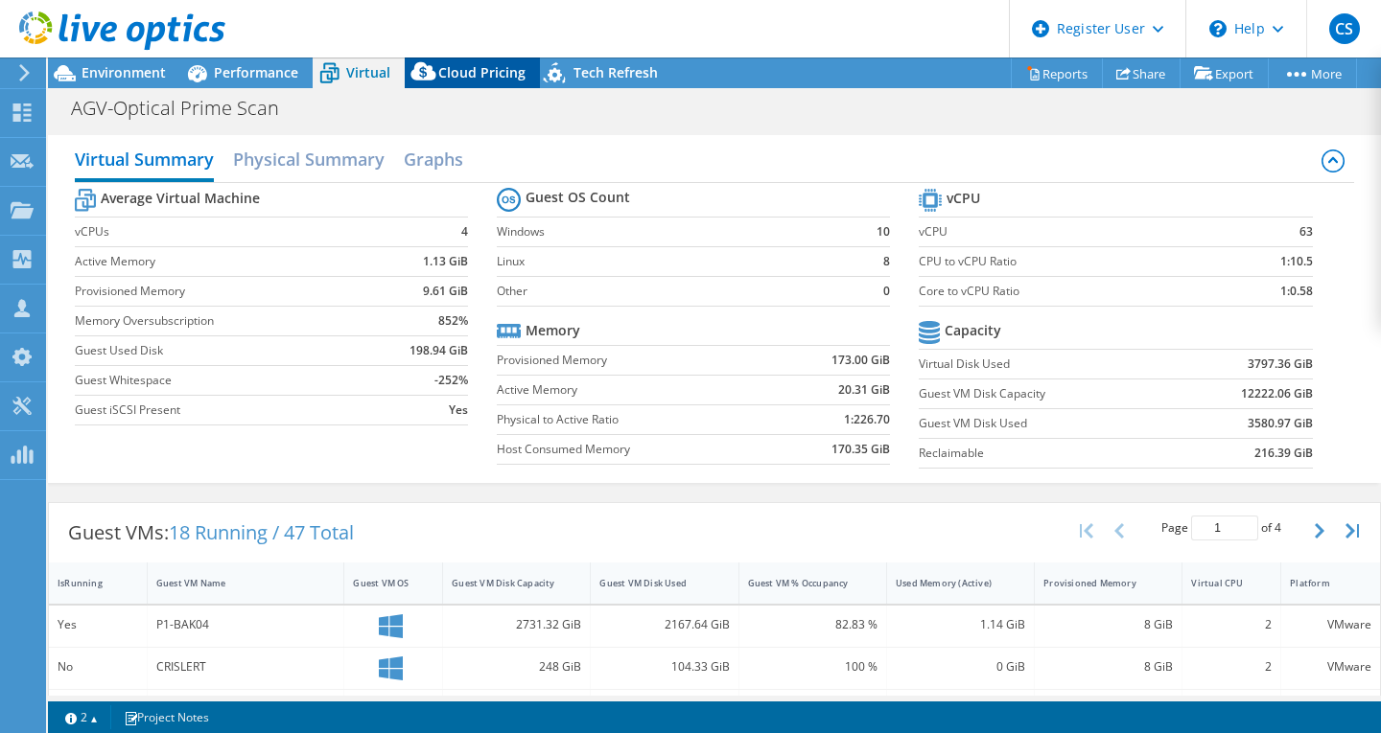
click at [501, 61] on div "Cloud Pricing" at bounding box center [472, 73] width 135 height 31
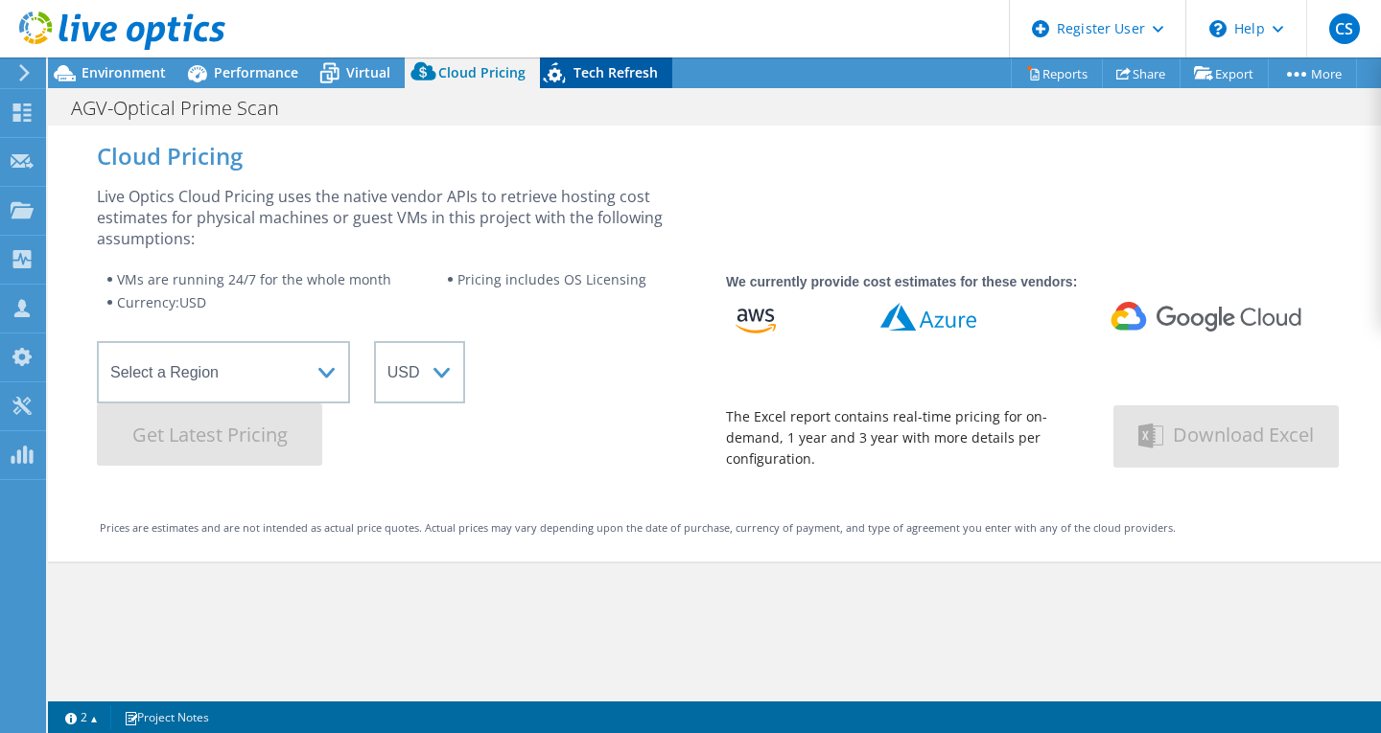
click at [575, 58] on div "Tech Refresh" at bounding box center [606, 73] width 132 height 31
